Goal: Task Accomplishment & Management: Use online tool/utility

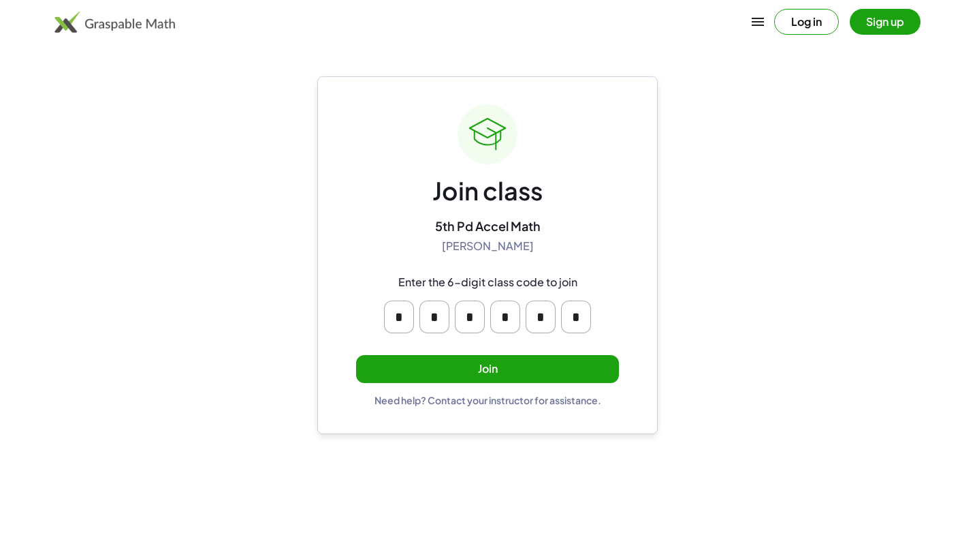
click at [579, 362] on button "Join" at bounding box center [487, 369] width 263 height 28
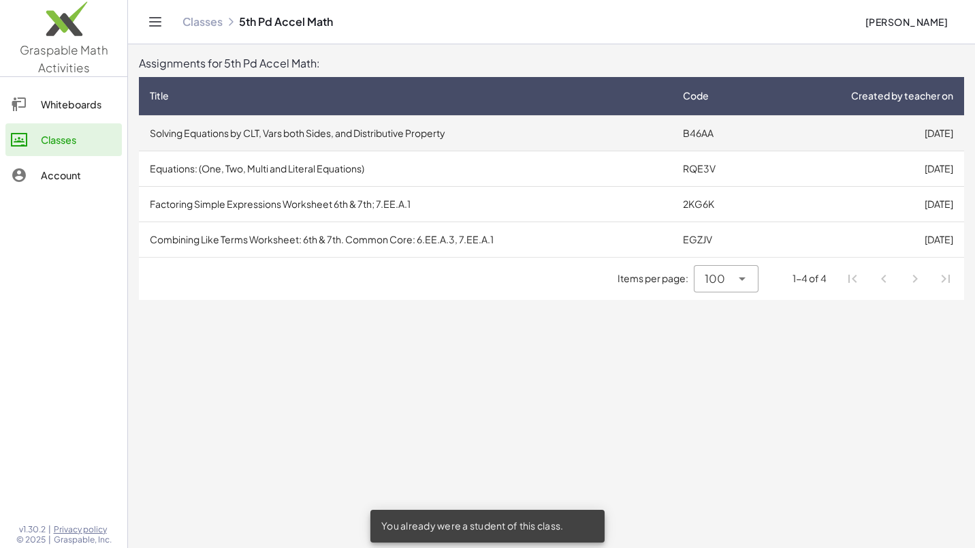
click at [589, 135] on td "Solving Equations by CLT, Vars both Sides, and Distributive Property" at bounding box center [405, 132] width 533 height 35
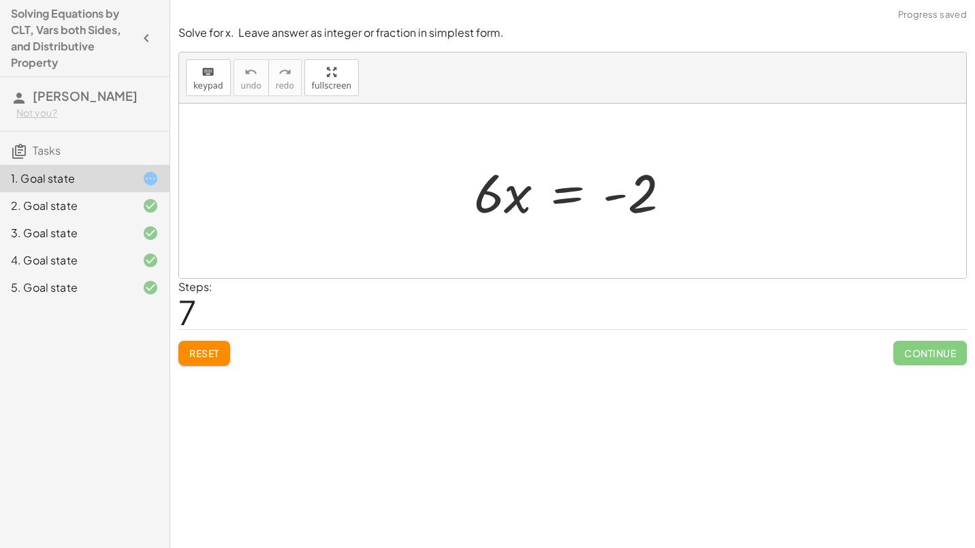
click at [200, 356] on span "Reset" at bounding box center [204, 353] width 30 height 12
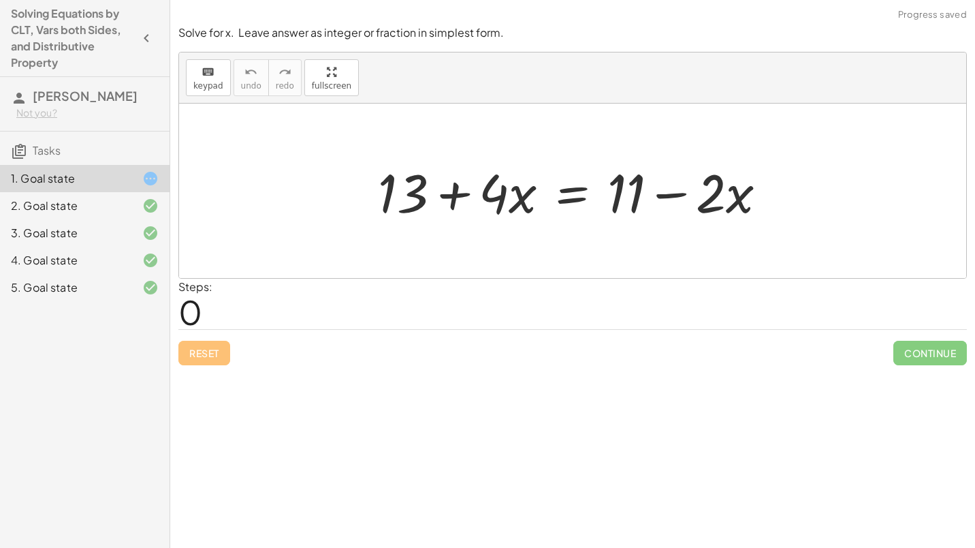
drag, startPoint x: 576, startPoint y: 234, endPoint x: 349, endPoint y: 277, distance: 231.6
click at [349, 277] on div at bounding box center [572, 191] width 787 height 174
drag, startPoint x: 321, startPoint y: 271, endPoint x: 283, endPoint y: 458, distance: 191.1
click at [283, 458] on div "Solve for x. Leave answer as integer or fraction in simplest form. keyboard key…" at bounding box center [572, 274] width 805 height 548
drag, startPoint x: 283, startPoint y: 458, endPoint x: 248, endPoint y: 395, distance: 72.2
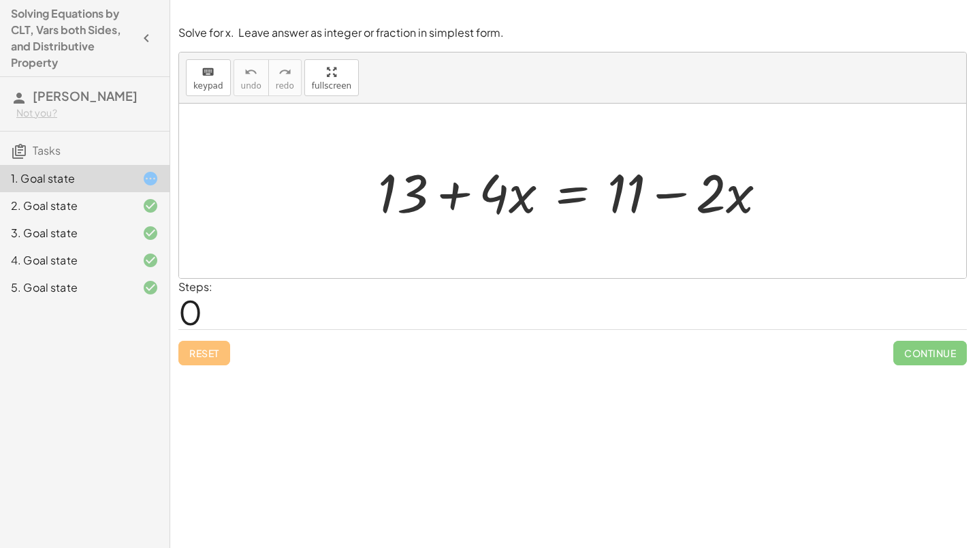
click at [248, 395] on div "Solve for x. Leave answer as integer or fraction in simplest form. keyboard key…" at bounding box center [572, 274] width 805 height 548
click at [555, 200] on div at bounding box center [577, 191] width 413 height 70
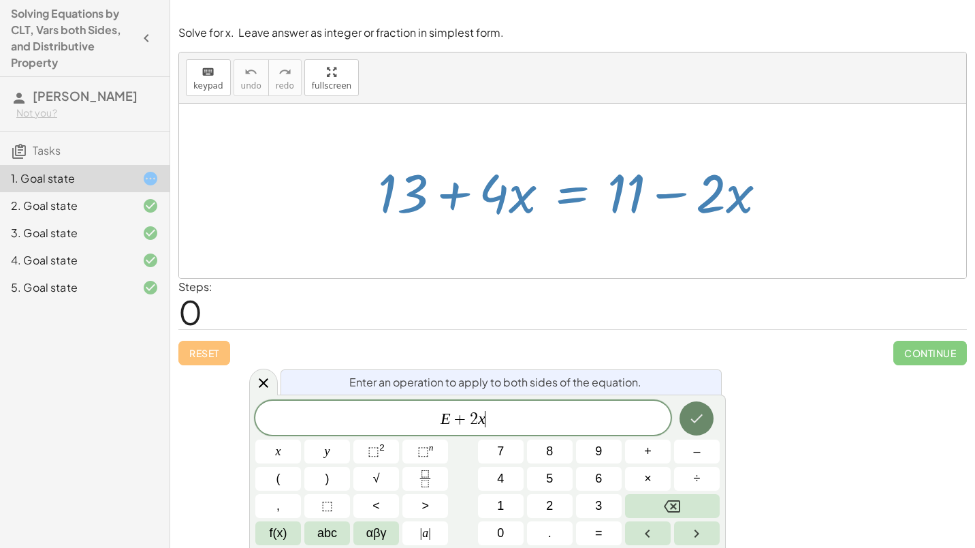
click at [698, 415] on icon "Done" at bounding box center [697, 418] width 16 height 16
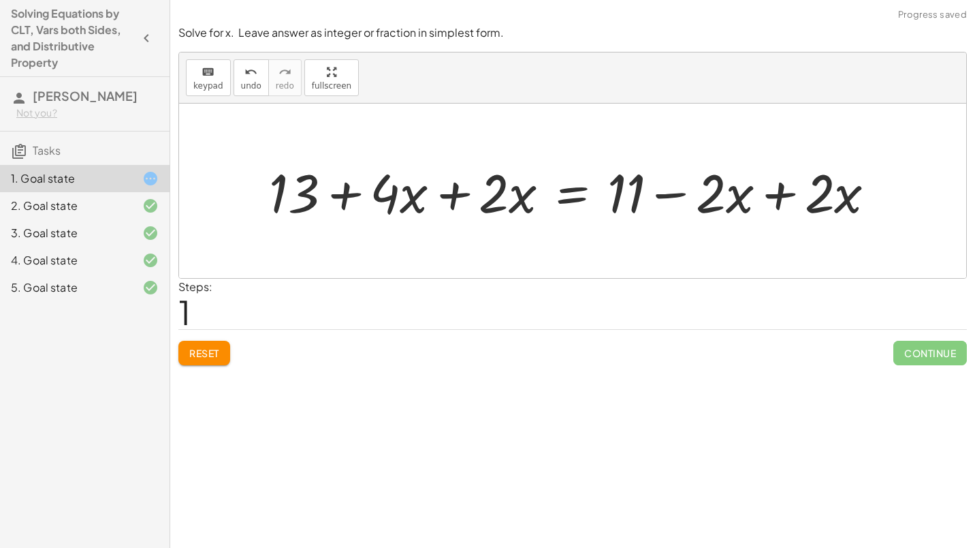
click at [707, 204] on div at bounding box center [577, 191] width 631 height 70
click at [761, 204] on div at bounding box center [577, 191] width 631 height 70
click at [761, 204] on div at bounding box center [572, 191] width 787 height 174
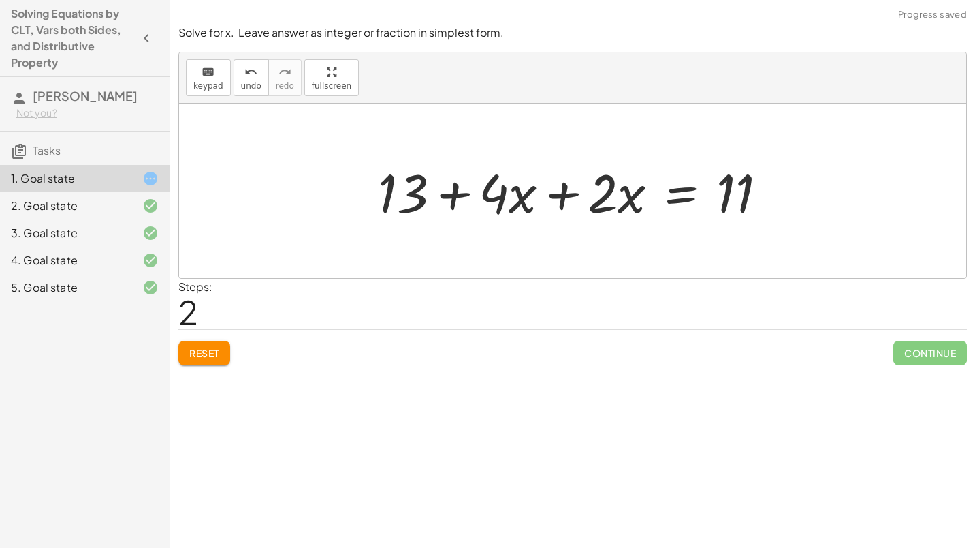
click at [563, 197] on div at bounding box center [577, 191] width 413 height 70
click at [563, 197] on div at bounding box center [631, 191] width 305 height 70
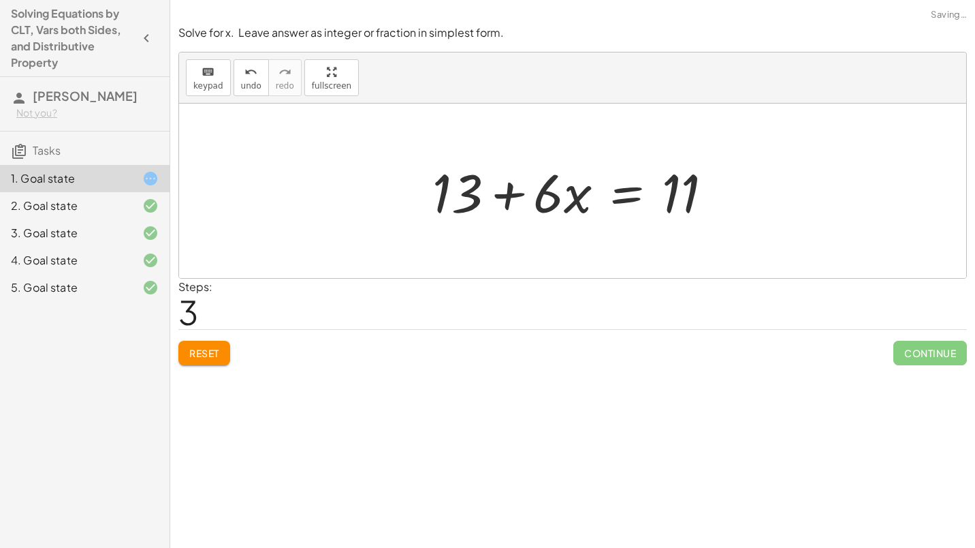
click at [618, 183] on div at bounding box center [578, 191] width 305 height 70
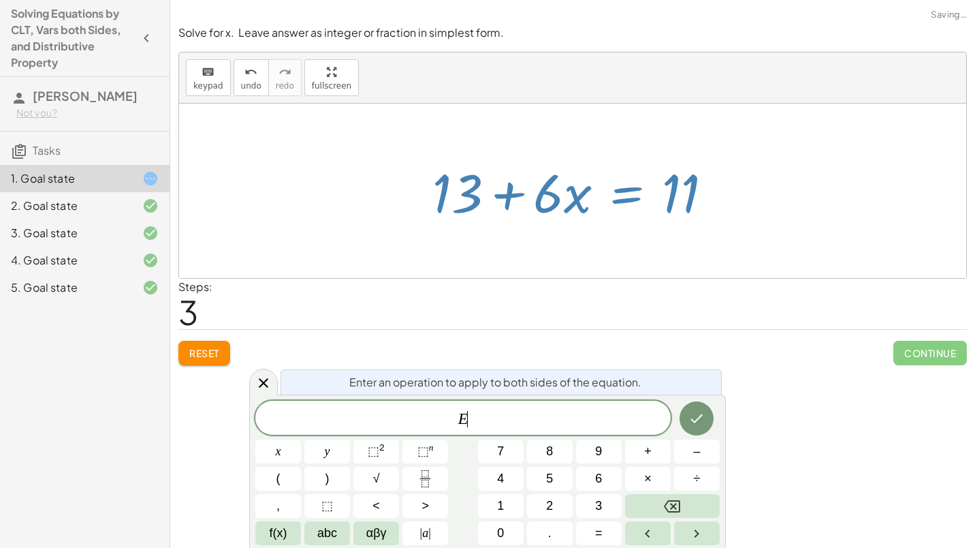
click at [618, 183] on div at bounding box center [578, 191] width 305 height 70
click at [695, 422] on icon "Done" at bounding box center [697, 418] width 12 height 9
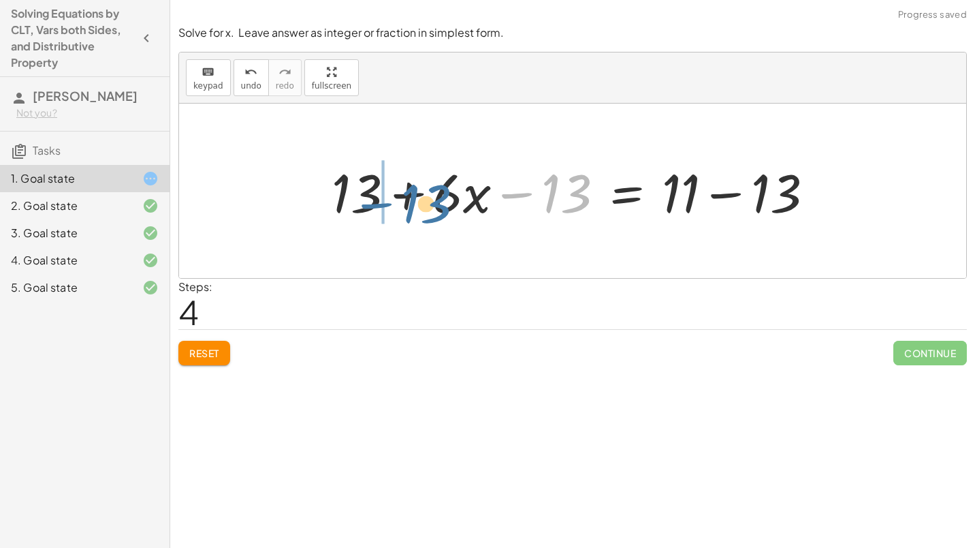
drag, startPoint x: 554, startPoint y: 195, endPoint x: 413, endPoint y: 203, distance: 140.5
click at [413, 203] on div at bounding box center [578, 191] width 507 height 70
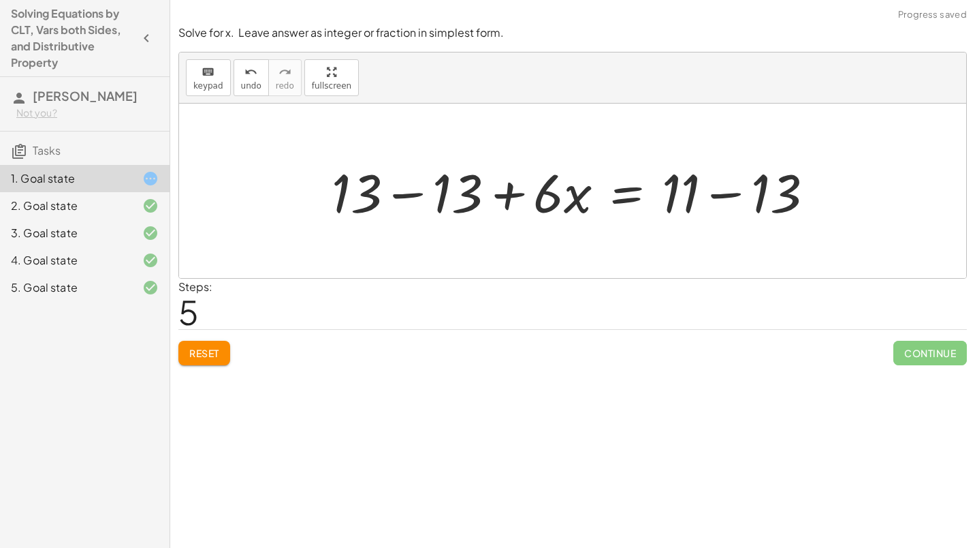
click at [398, 193] on div at bounding box center [578, 191] width 507 height 70
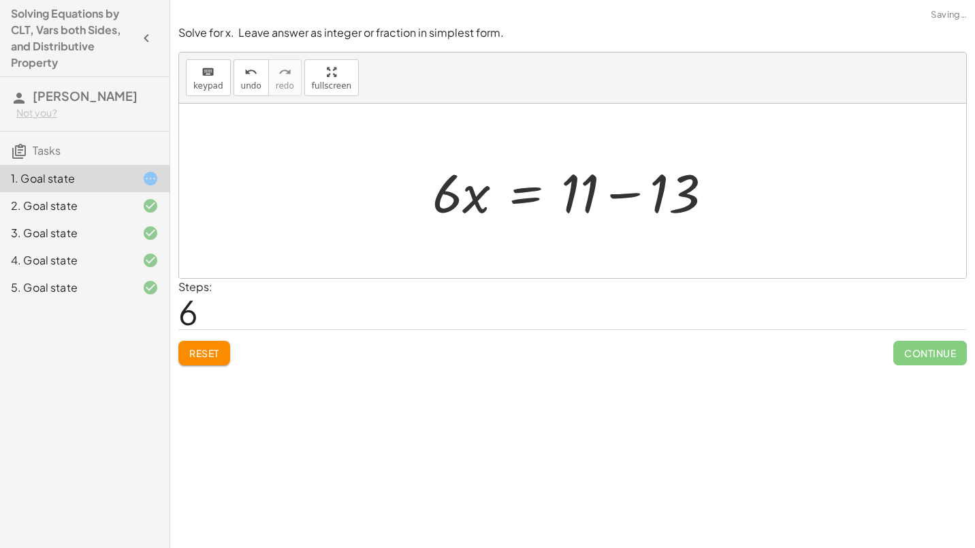
click at [609, 194] on div at bounding box center [578, 191] width 305 height 70
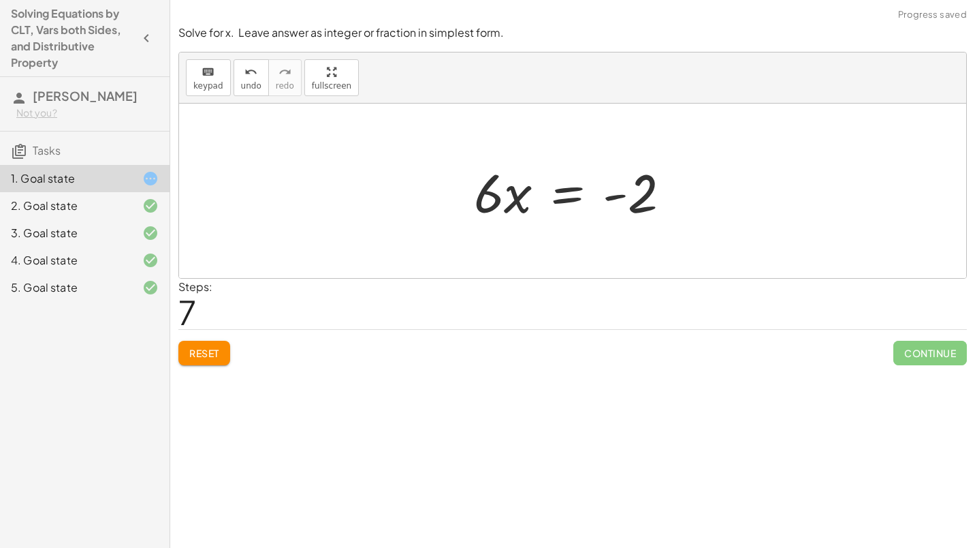
click at [582, 193] on div at bounding box center [577, 191] width 221 height 70
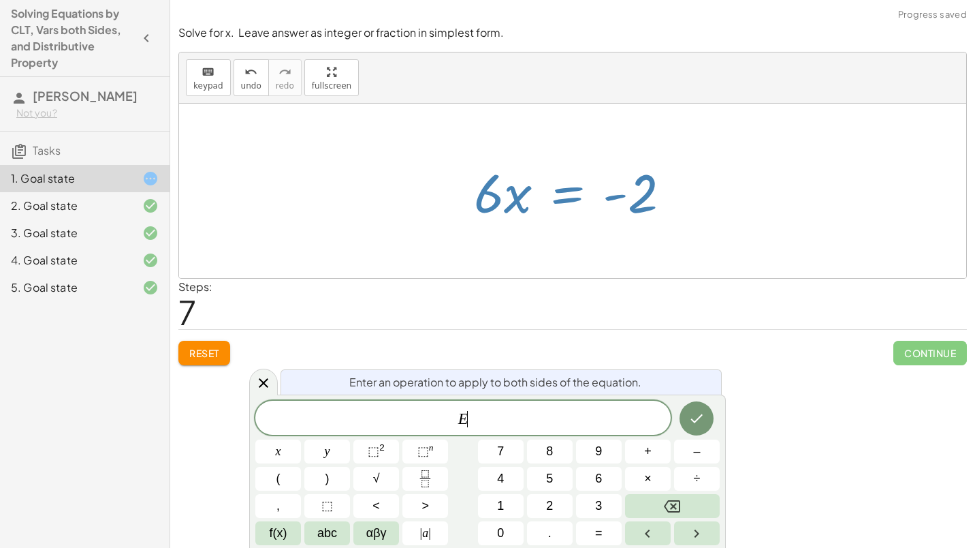
click at [582, 193] on div at bounding box center [577, 191] width 221 height 70
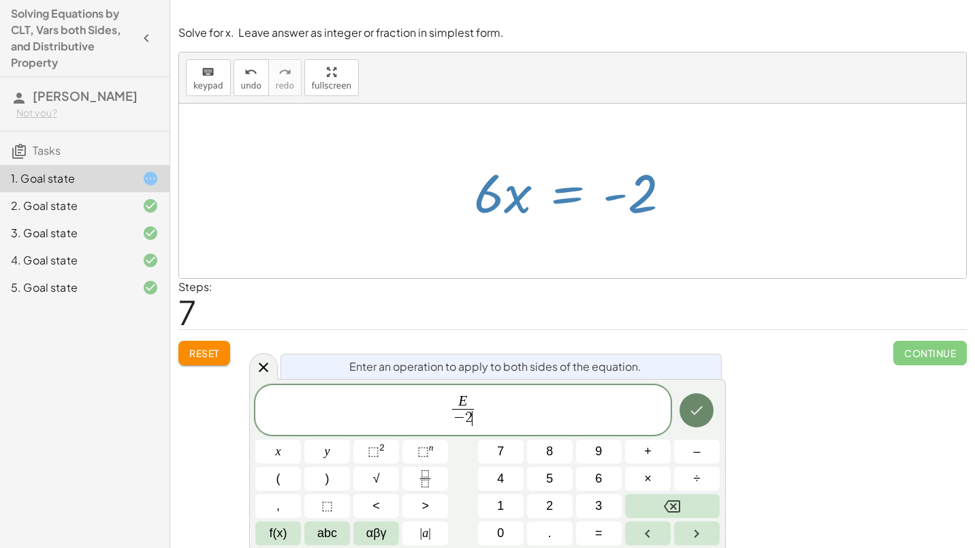
click at [695, 401] on button "Done" at bounding box center [697, 410] width 34 height 34
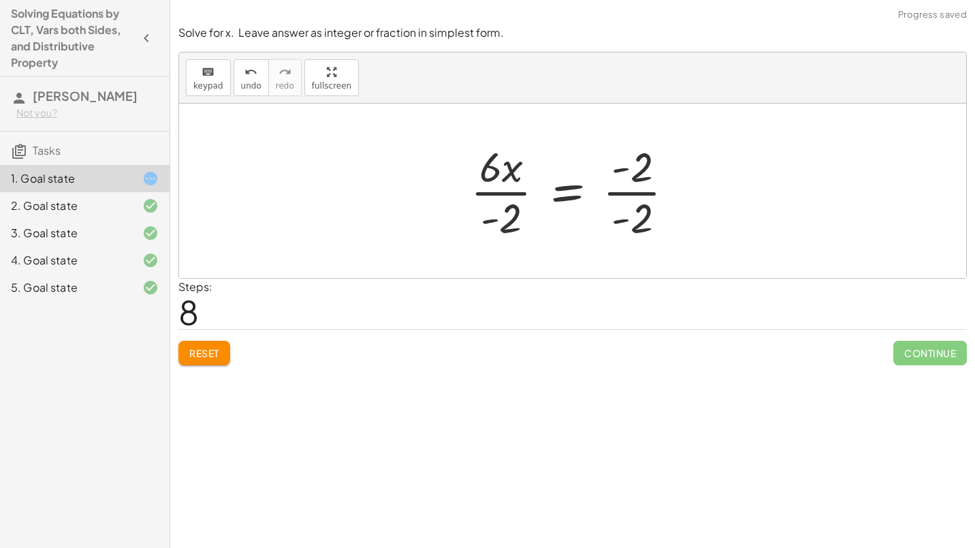
click at [519, 198] on div at bounding box center [578, 190] width 229 height 105
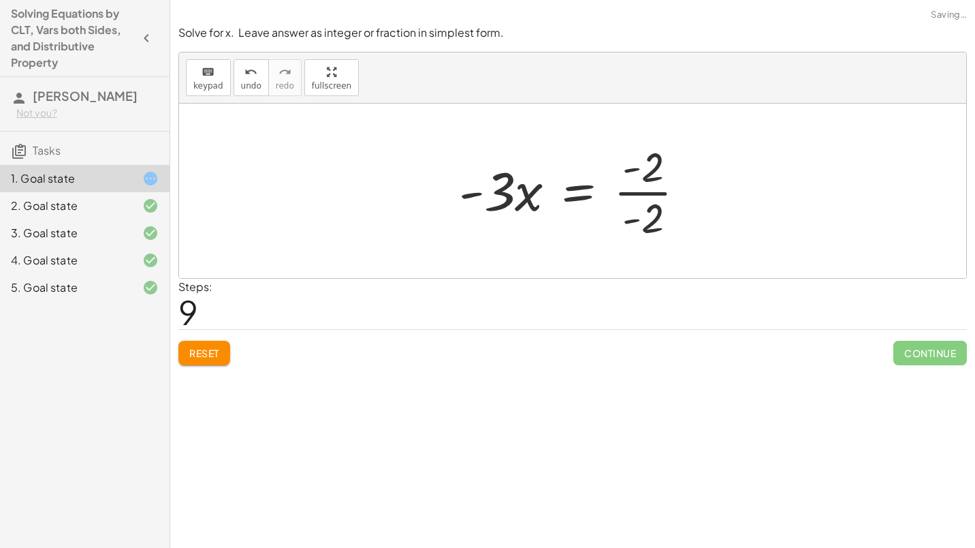
click at [647, 198] on div at bounding box center [577, 190] width 251 height 105
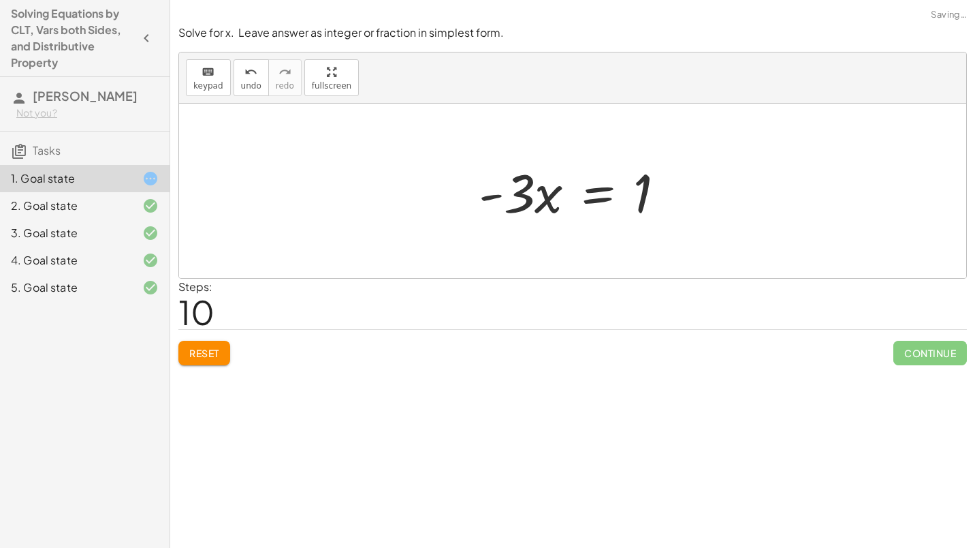
click at [591, 198] on div at bounding box center [577, 191] width 211 height 70
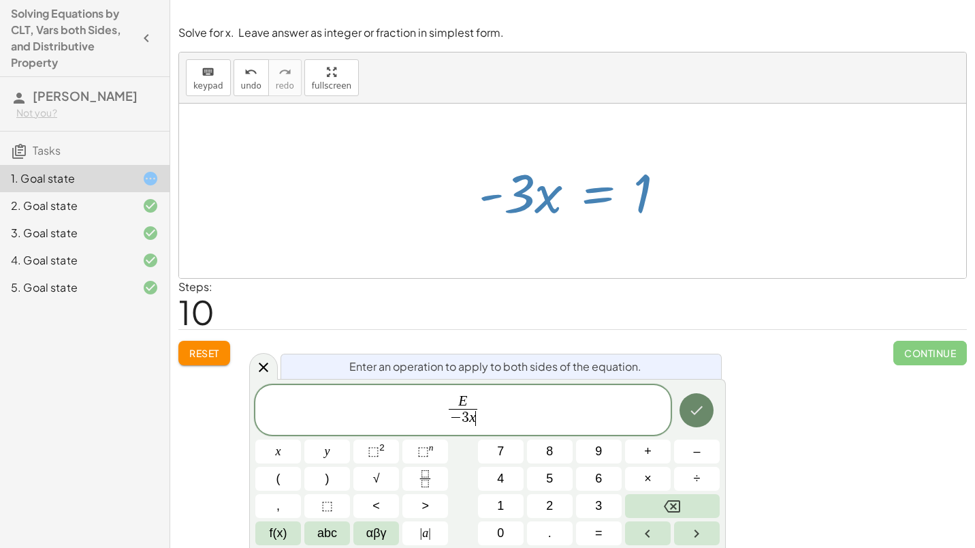
click at [704, 417] on icon "Done" at bounding box center [697, 410] width 16 height 16
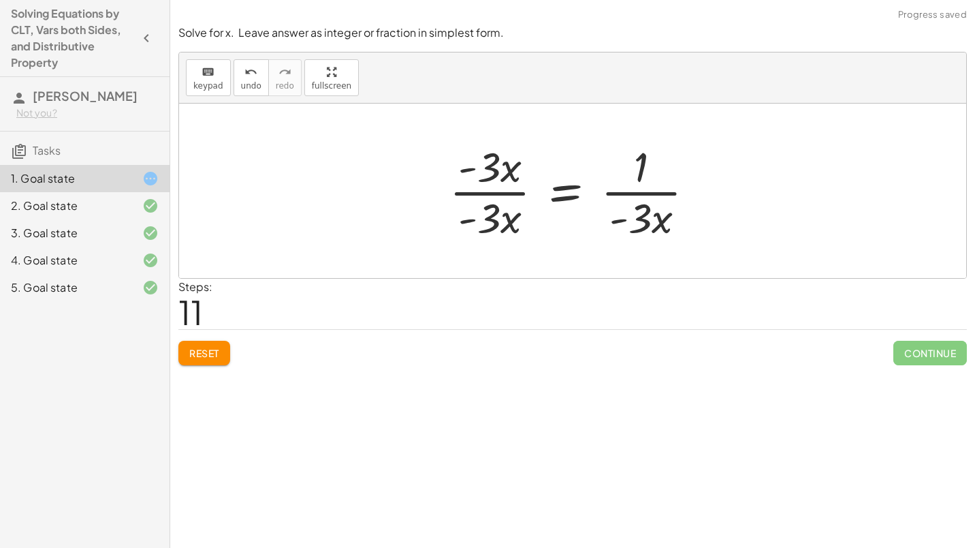
click at [503, 189] on div at bounding box center [578, 190] width 270 height 105
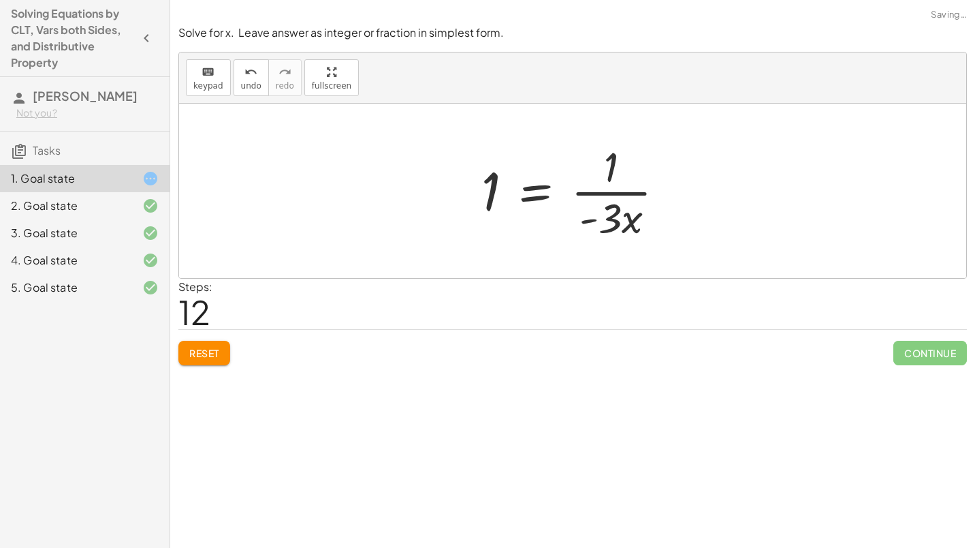
click at [621, 194] on div at bounding box center [579, 190] width 208 height 105
click at [246, 74] on icon "undo" at bounding box center [251, 72] width 13 height 16
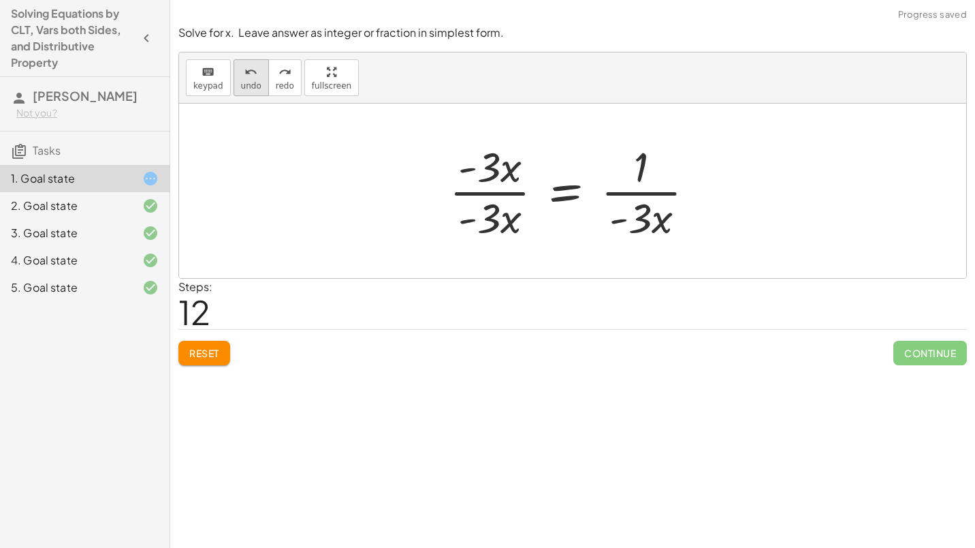
click at [245, 77] on icon "undo" at bounding box center [251, 72] width 13 height 16
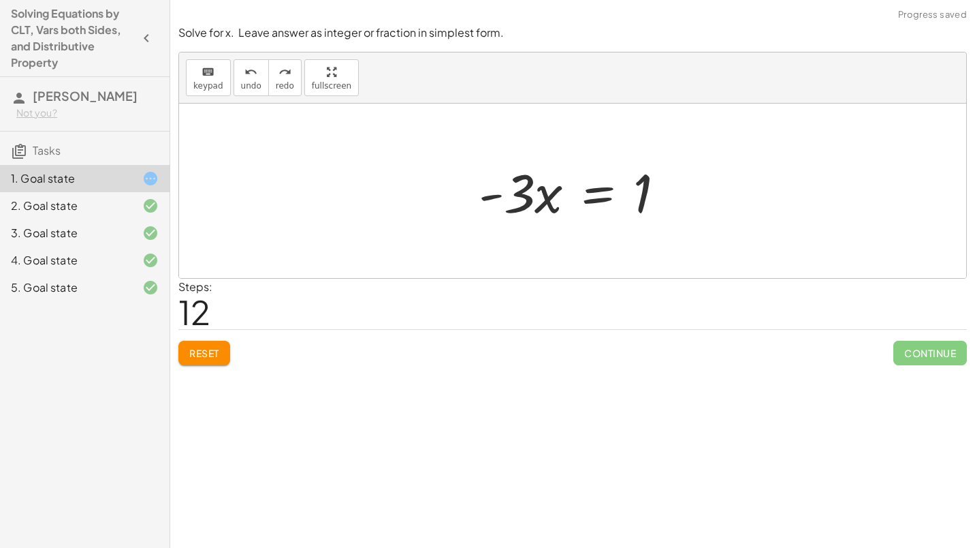
click at [596, 200] on div at bounding box center [577, 191] width 211 height 70
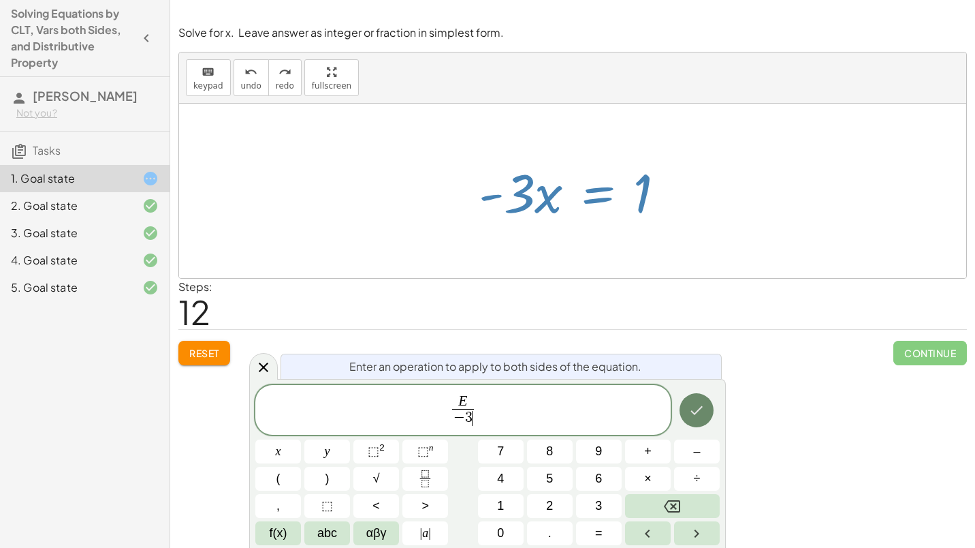
click at [701, 413] on icon "Done" at bounding box center [697, 410] width 16 height 16
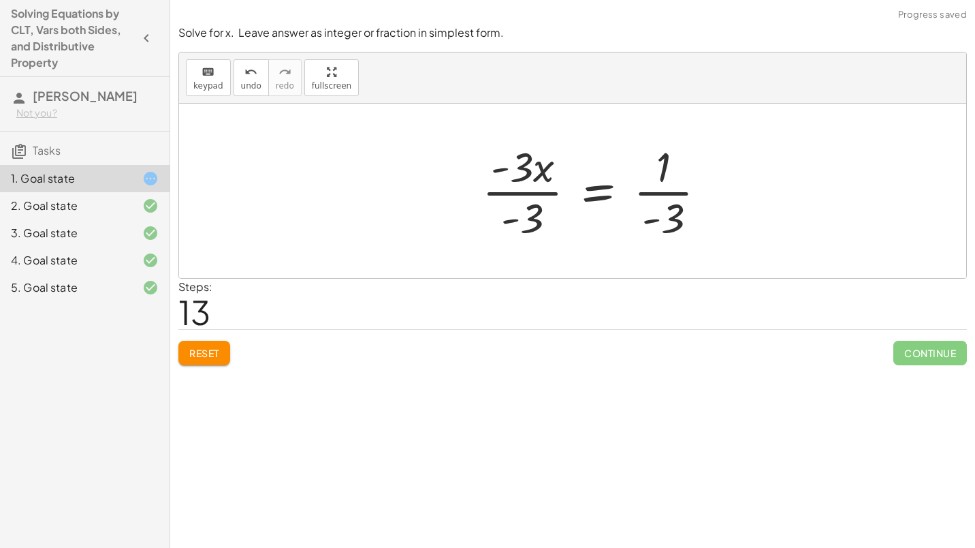
click at [543, 188] on div at bounding box center [599, 190] width 249 height 105
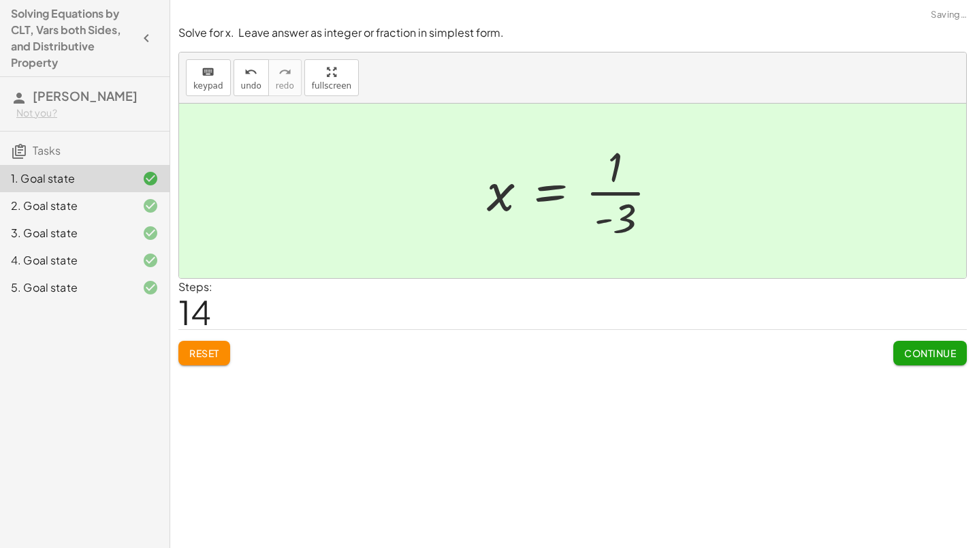
click at [607, 193] on div at bounding box center [578, 190] width 196 height 105
click at [108, 203] on div "2. Goal state" at bounding box center [66, 206] width 110 height 16
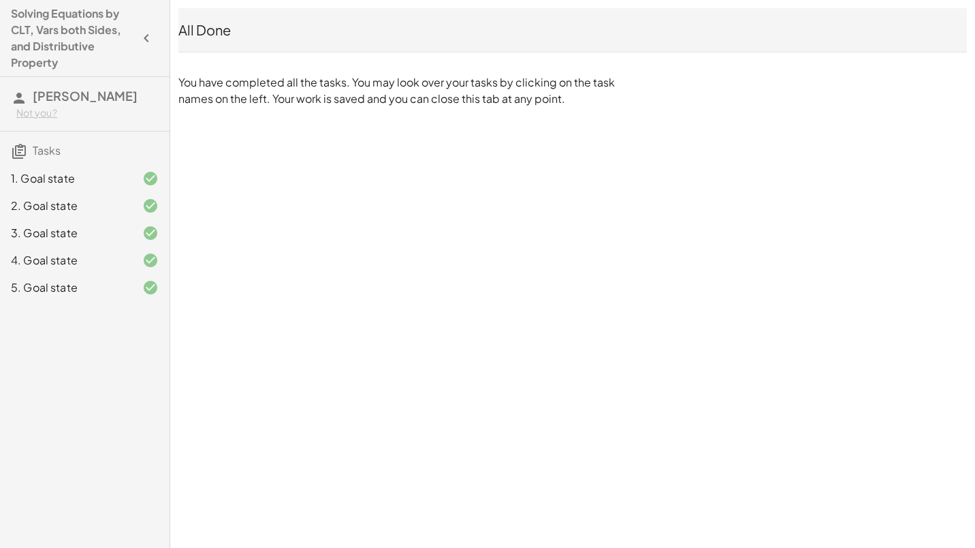
click at [94, 227] on div "3. Goal state" at bounding box center [66, 233] width 110 height 16
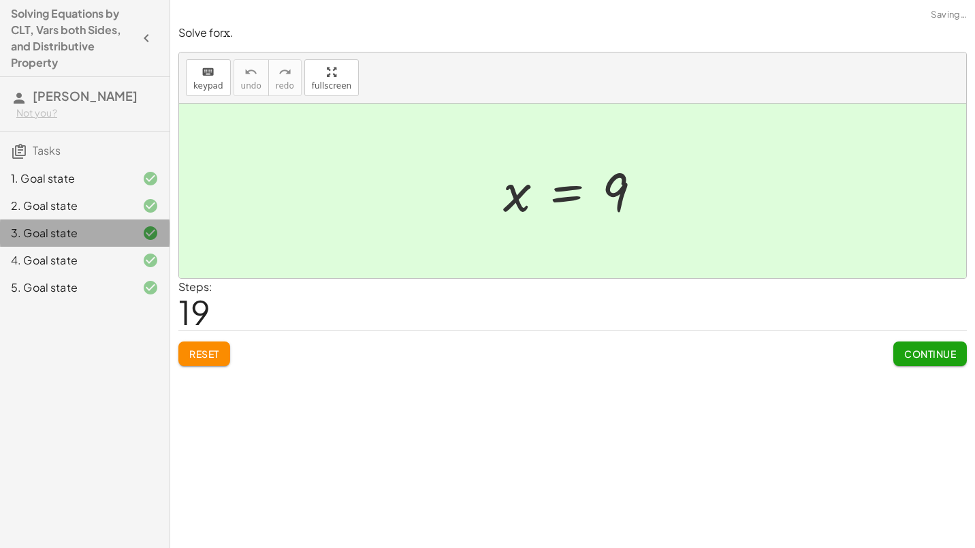
click at [93, 253] on div "4. Goal state" at bounding box center [66, 260] width 110 height 16
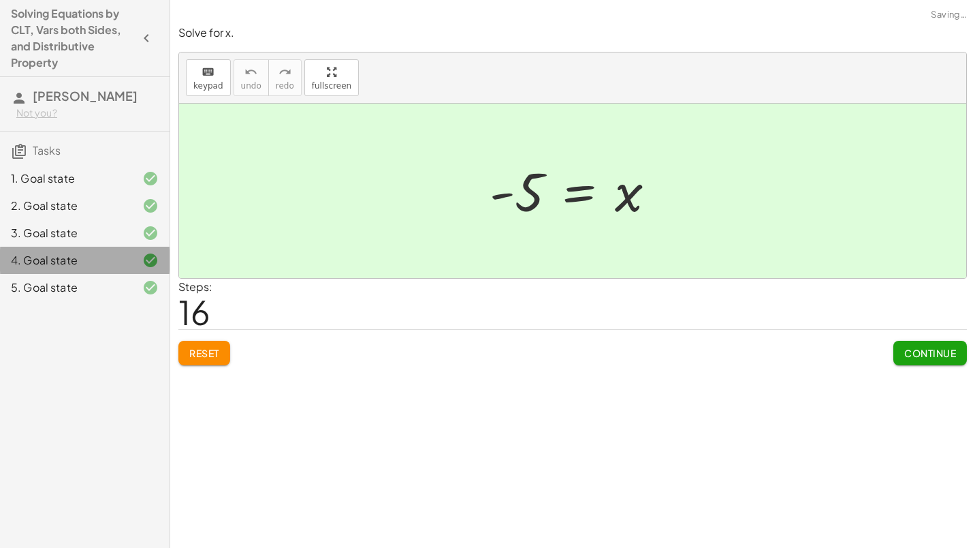
click at [93, 268] on div "4. Goal state" at bounding box center [66, 260] width 110 height 16
click at [89, 285] on div "5. Goal state" at bounding box center [66, 287] width 110 height 16
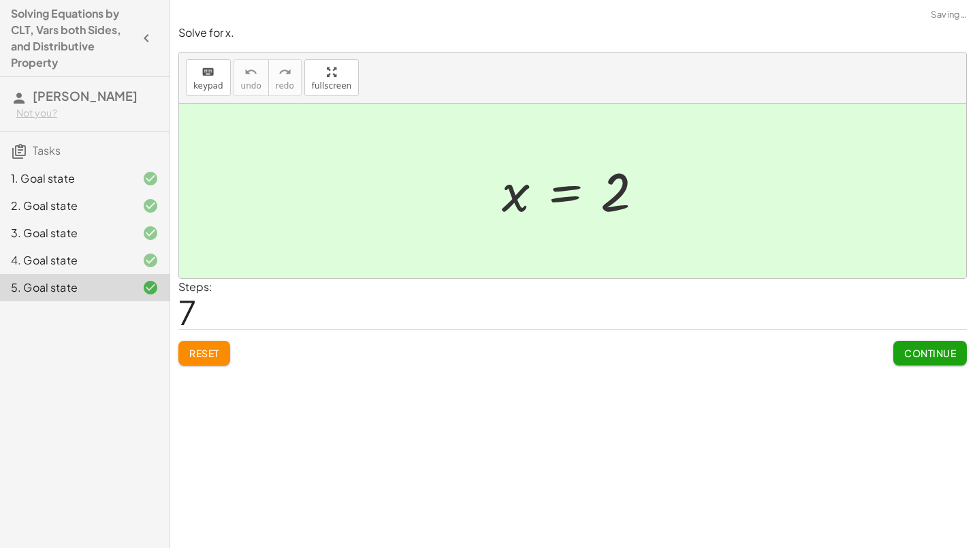
click at [136, 37] on button "button" at bounding box center [146, 38] width 25 height 25
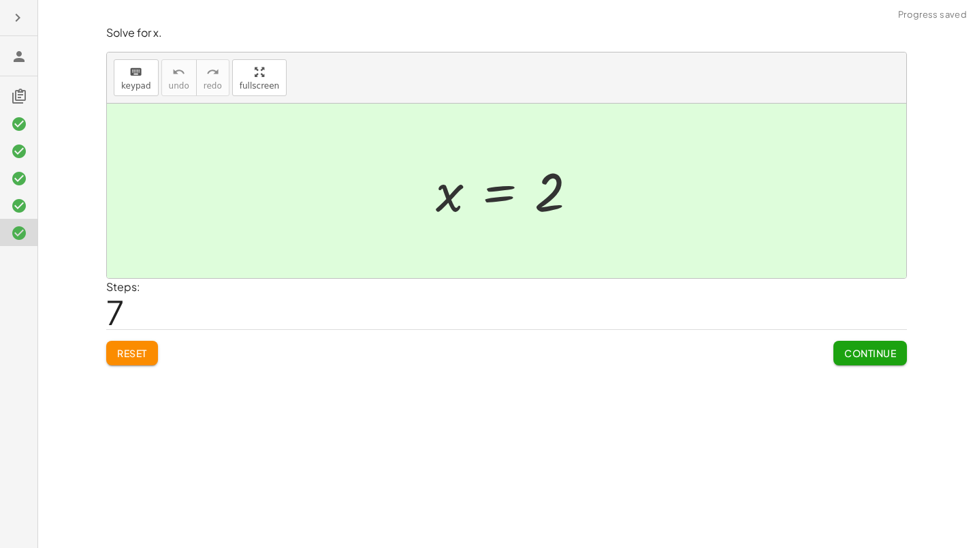
click at [12, 8] on button "button" at bounding box center [17, 17] width 25 height 25
